Goal: Task Accomplishment & Management: Use online tool/utility

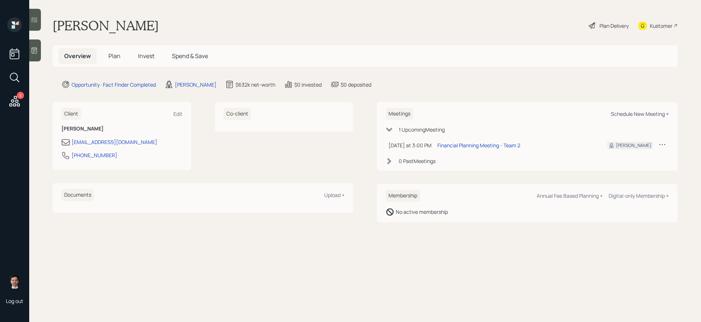
click at [631, 115] on div "Schedule New Meeting +" at bounding box center [640, 113] width 58 height 7
select select "ef6b64e1-8f62-4a74-b865-a7df4b35b836"
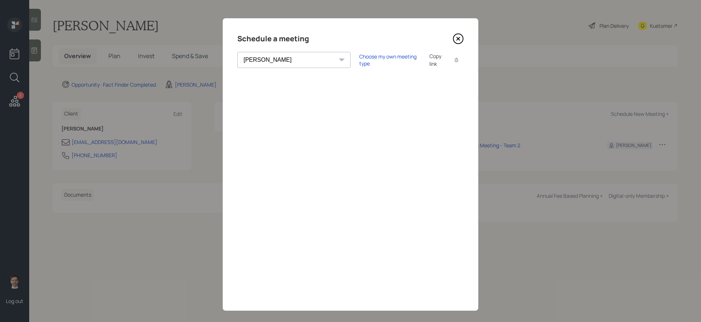
click at [461, 39] on icon at bounding box center [458, 38] width 11 height 11
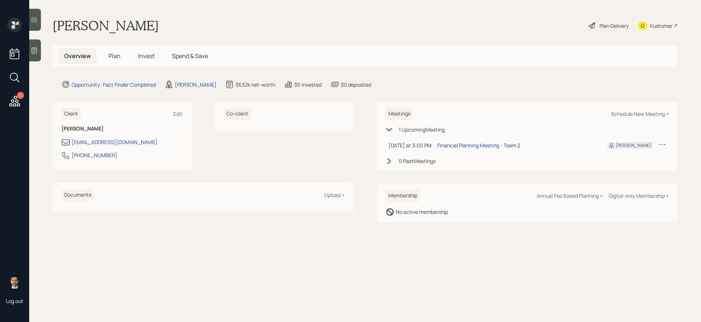
click at [113, 58] on span "Plan" at bounding box center [114, 56] width 12 height 8
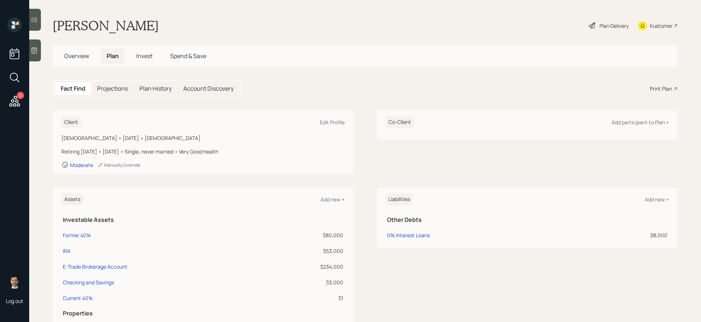
click at [669, 86] on div "Print Plan" at bounding box center [661, 89] width 22 height 8
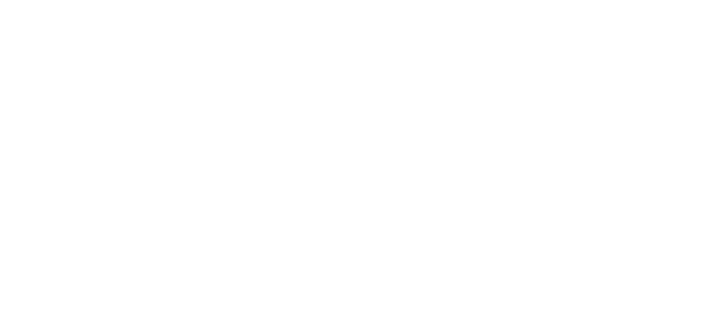
click at [493, 0] on html at bounding box center [350, 0] width 701 height 0
